Goal: Task Accomplishment & Management: Use online tool/utility

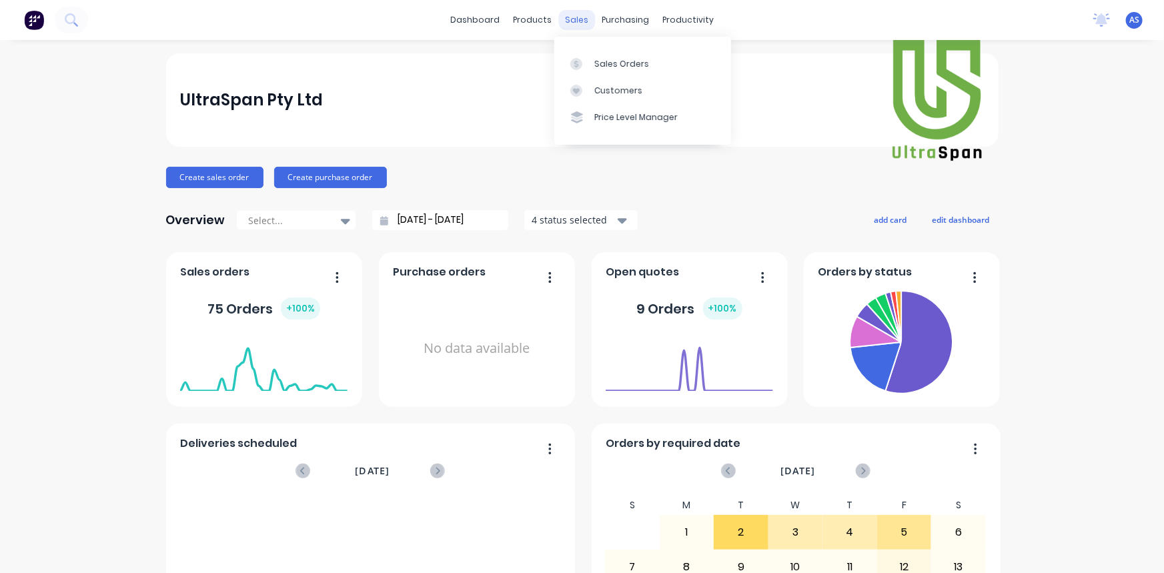
click at [579, 19] on div "sales" at bounding box center [577, 20] width 37 height 20
click at [613, 66] on div "Sales Orders" at bounding box center [622, 64] width 55 height 12
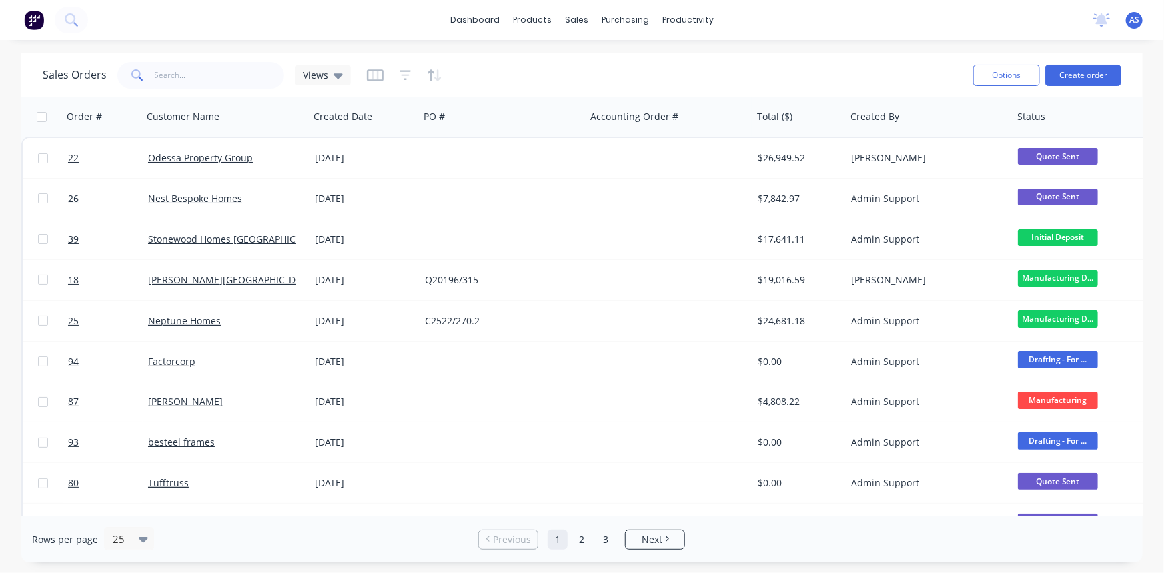
click at [409, 75] on div at bounding box center [404, 75] width 75 height 21
click at [401, 75] on icon "button" at bounding box center [405, 75] width 9 height 2
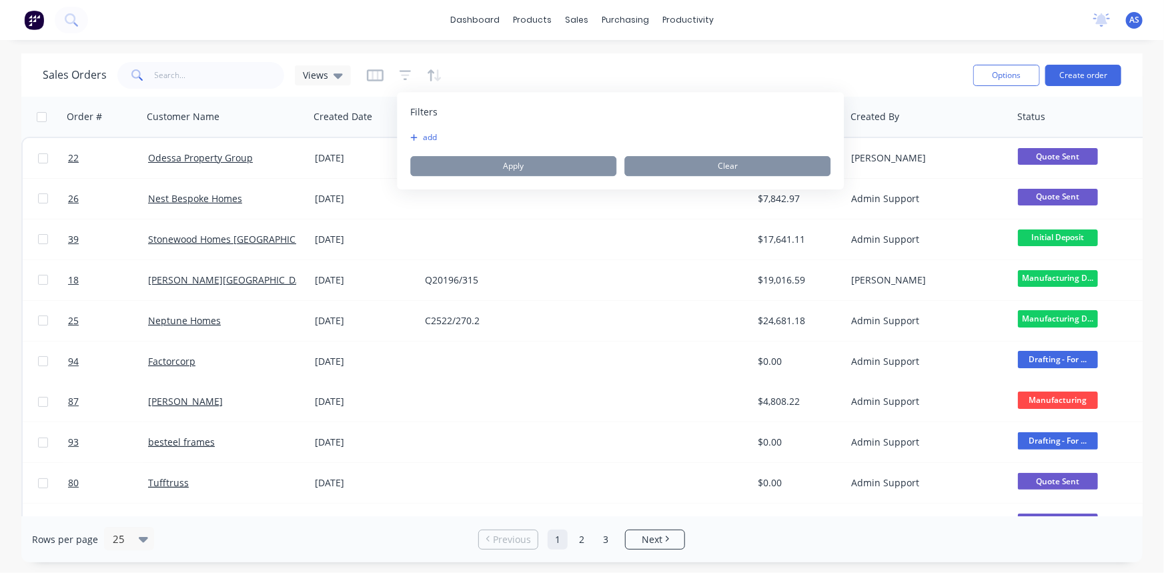
click at [428, 140] on button "add" at bounding box center [426, 137] width 33 height 11
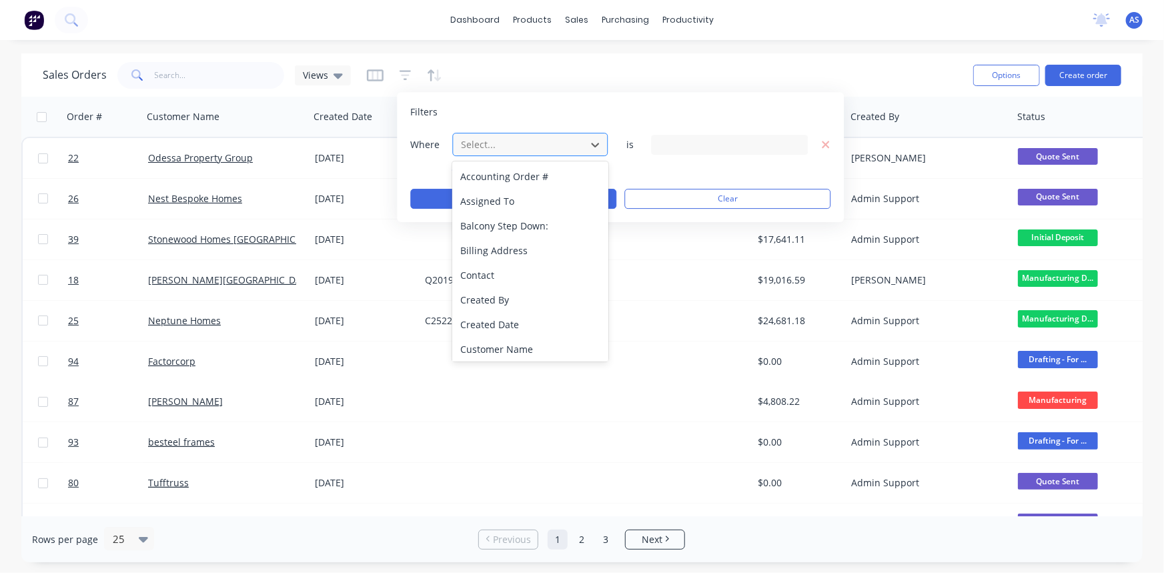
click at [468, 134] on div "Select..." at bounding box center [519, 144] width 127 height 22
type input "stat"
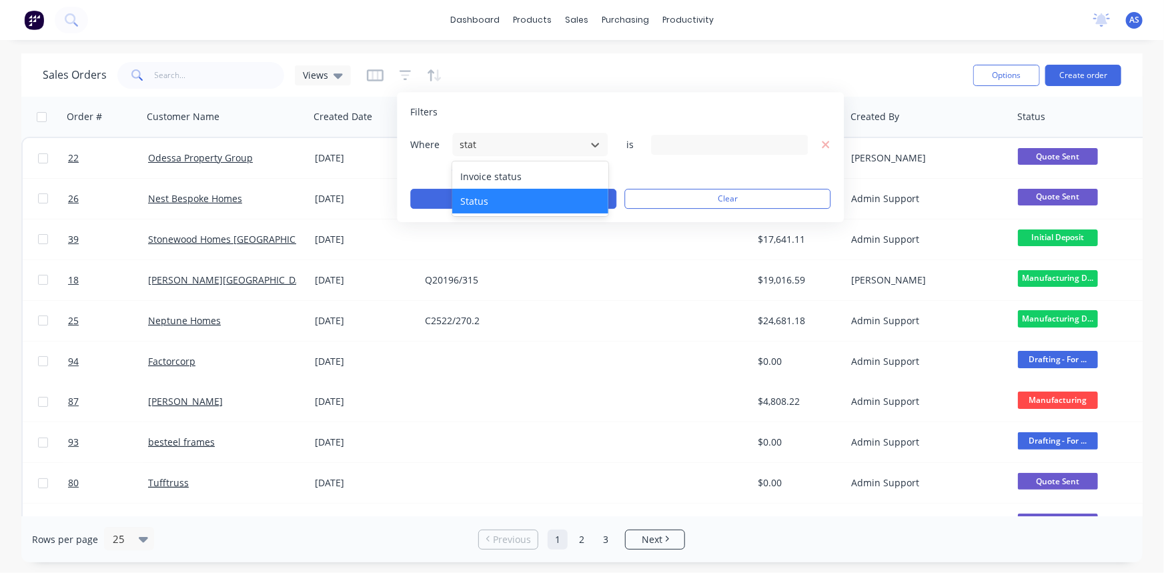
click at [490, 192] on div "Status" at bounding box center [529, 201] width 155 height 25
click at [700, 143] on div "19 Status selected" at bounding box center [719, 144] width 121 height 14
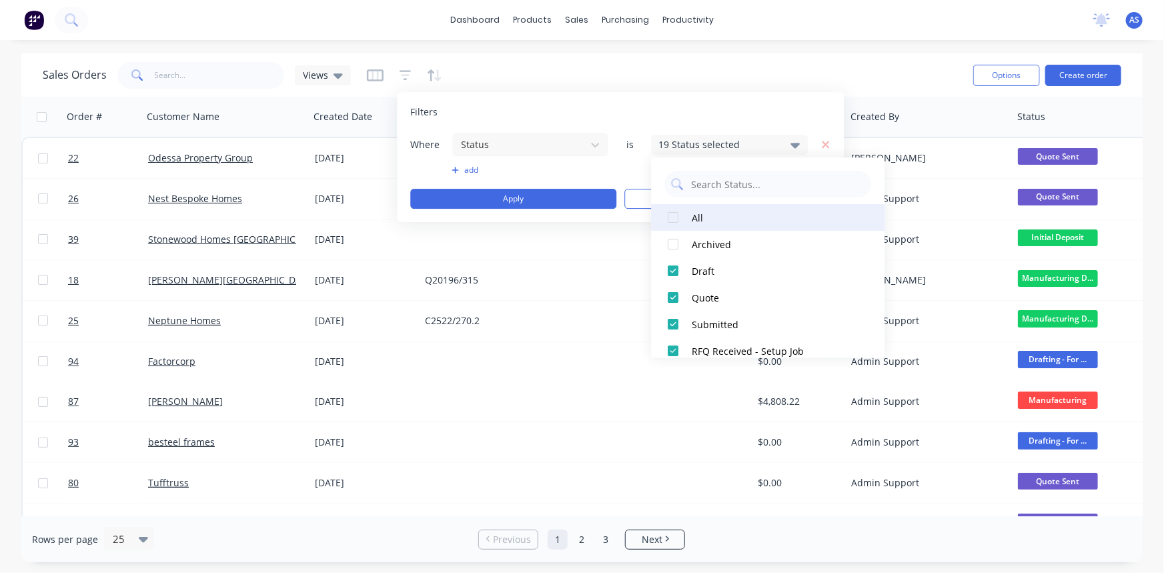
click at [692, 228] on button "All" at bounding box center [768, 217] width 234 height 27
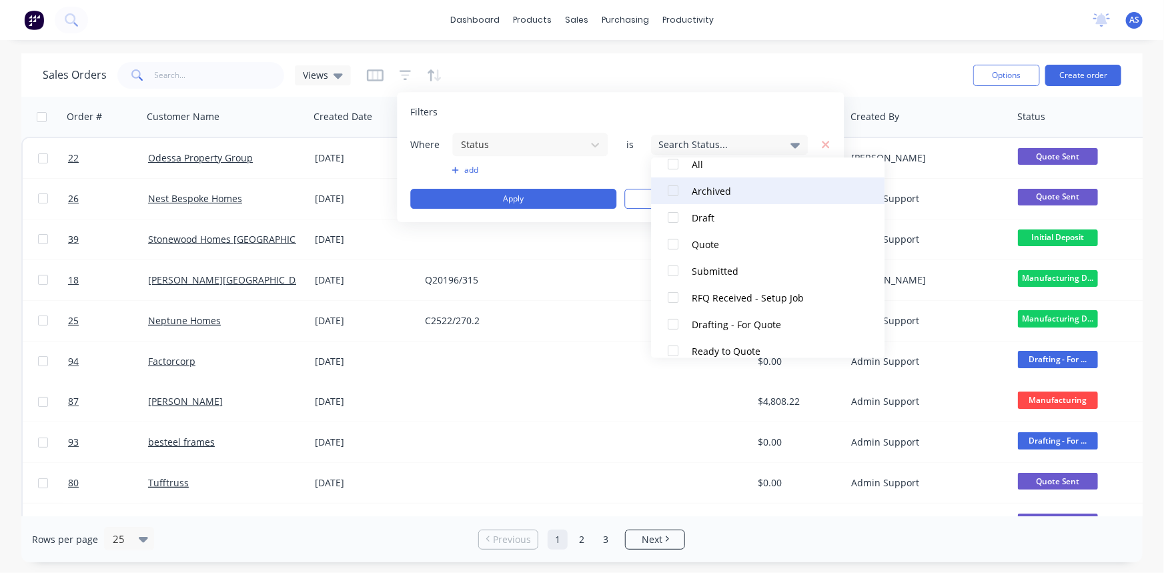
scroll to position [182, 0]
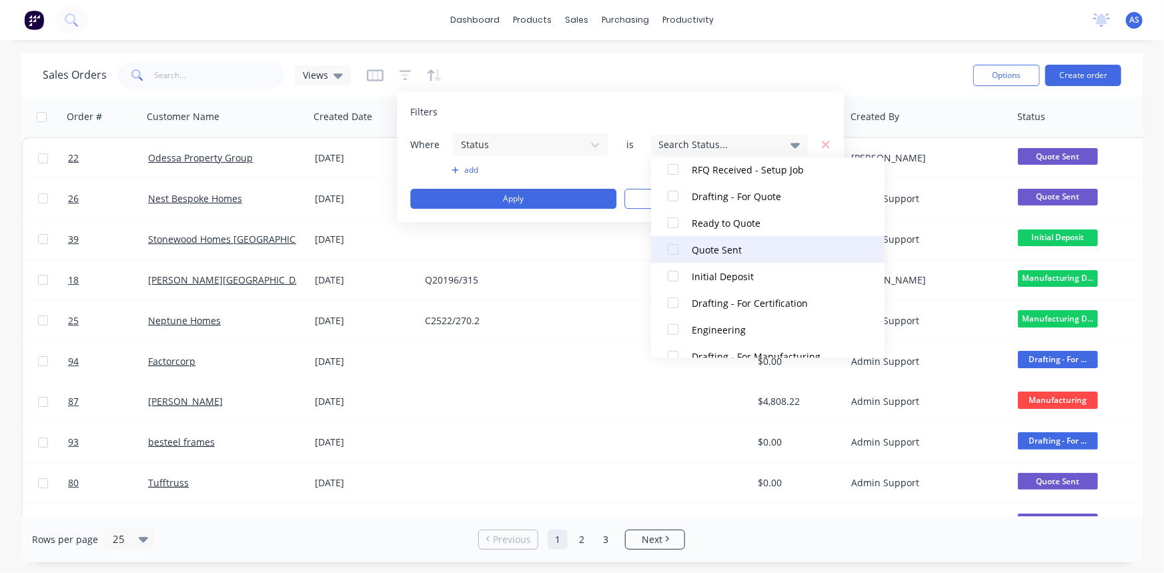
click at [691, 252] on button "Quote Sent" at bounding box center [768, 249] width 234 height 27
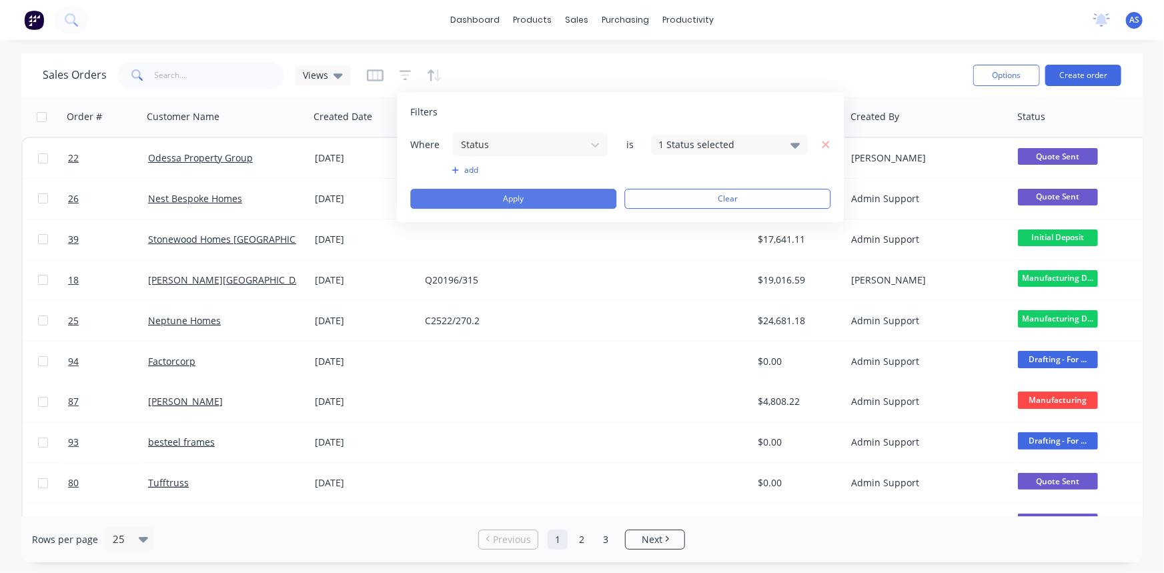
click at [494, 194] on button "Apply" at bounding box center [513, 199] width 206 height 20
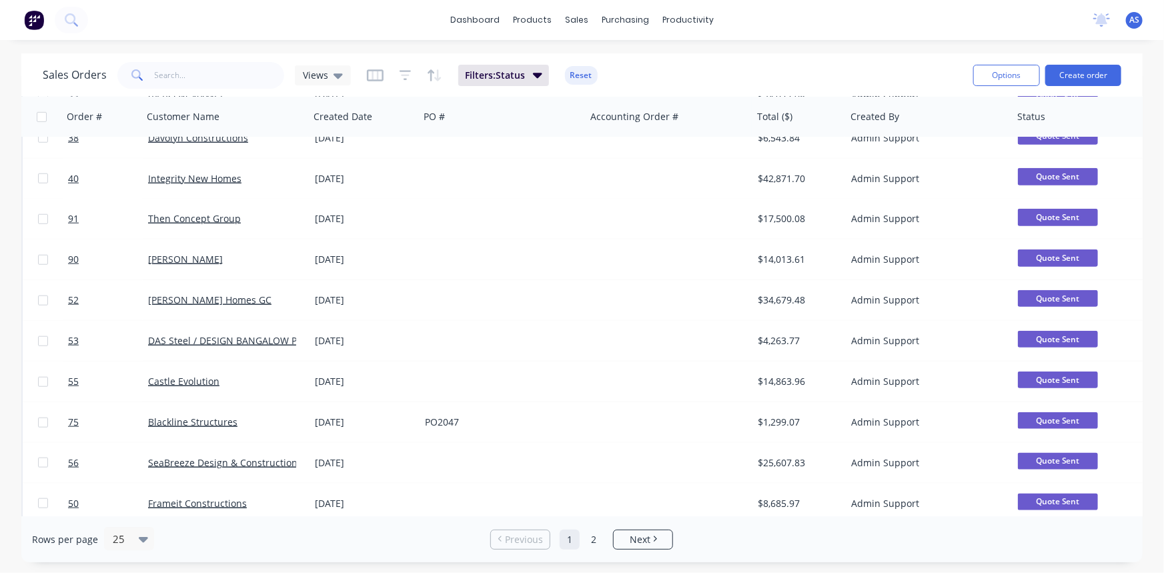
scroll to position [643, 0]
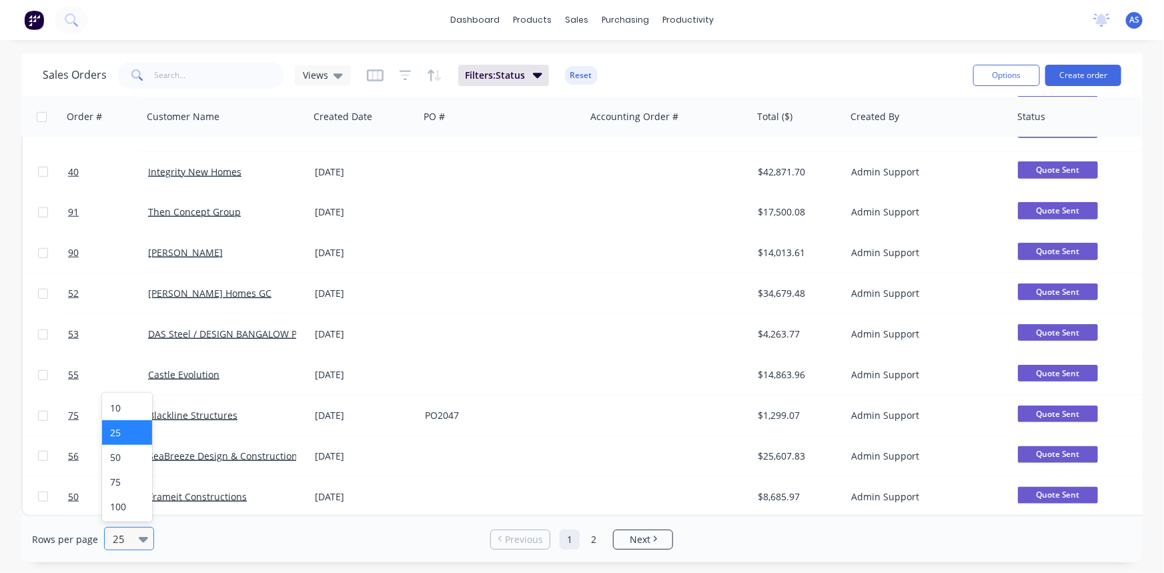
click at [139, 537] on icon at bounding box center [143, 539] width 9 height 15
click at [125, 510] on div "100" at bounding box center [127, 506] width 50 height 25
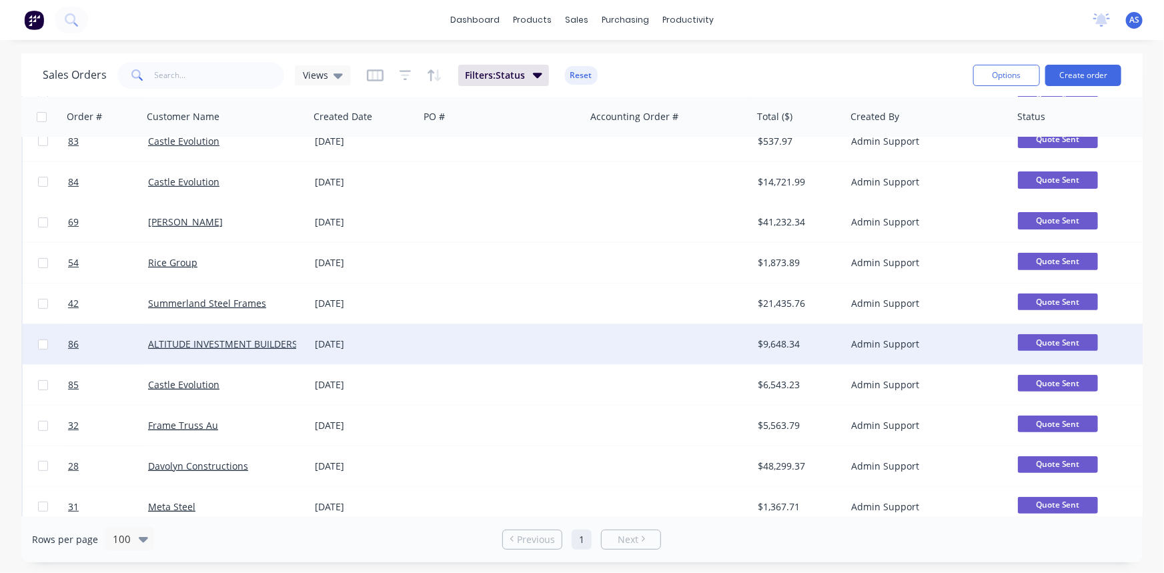
scroll to position [0, 0]
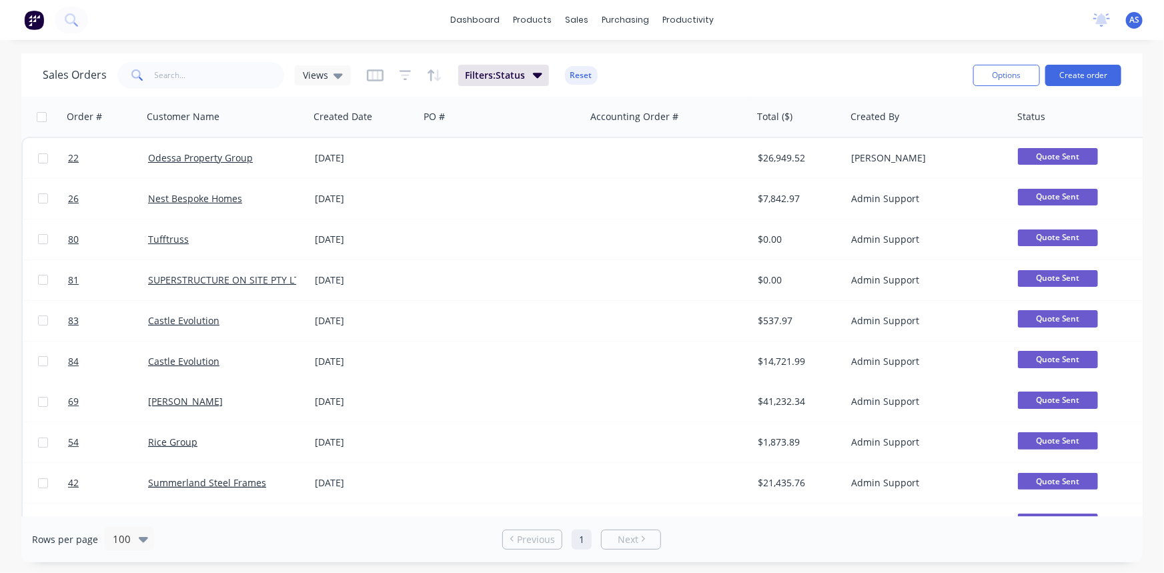
click at [729, 86] on div "Sales Orders Views Filters: Status Reset" at bounding box center [503, 75] width 920 height 33
click at [319, 43] on div "dashboard products sales purchasing productivity dashboard products Product Cat…" at bounding box center [582, 286] width 1164 height 573
